Goal: Task Accomplishment & Management: Manage account settings

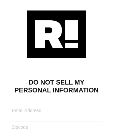
click at [56, 34] on img at bounding box center [56, 34] width 59 height 48
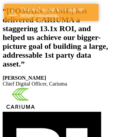
scroll to position [121, 0]
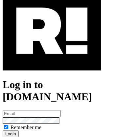
click at [52, 59] on img at bounding box center [52, 30] width 98 height 79
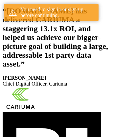
scroll to position [121, 0]
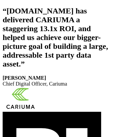
scroll to position [110, 0]
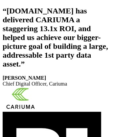
scroll to position [110, 0]
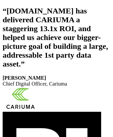
scroll to position [110, 0]
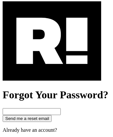
click at [52, 70] on img at bounding box center [52, 40] width 98 height 79
